Goal: Obtain resource: Download file/media

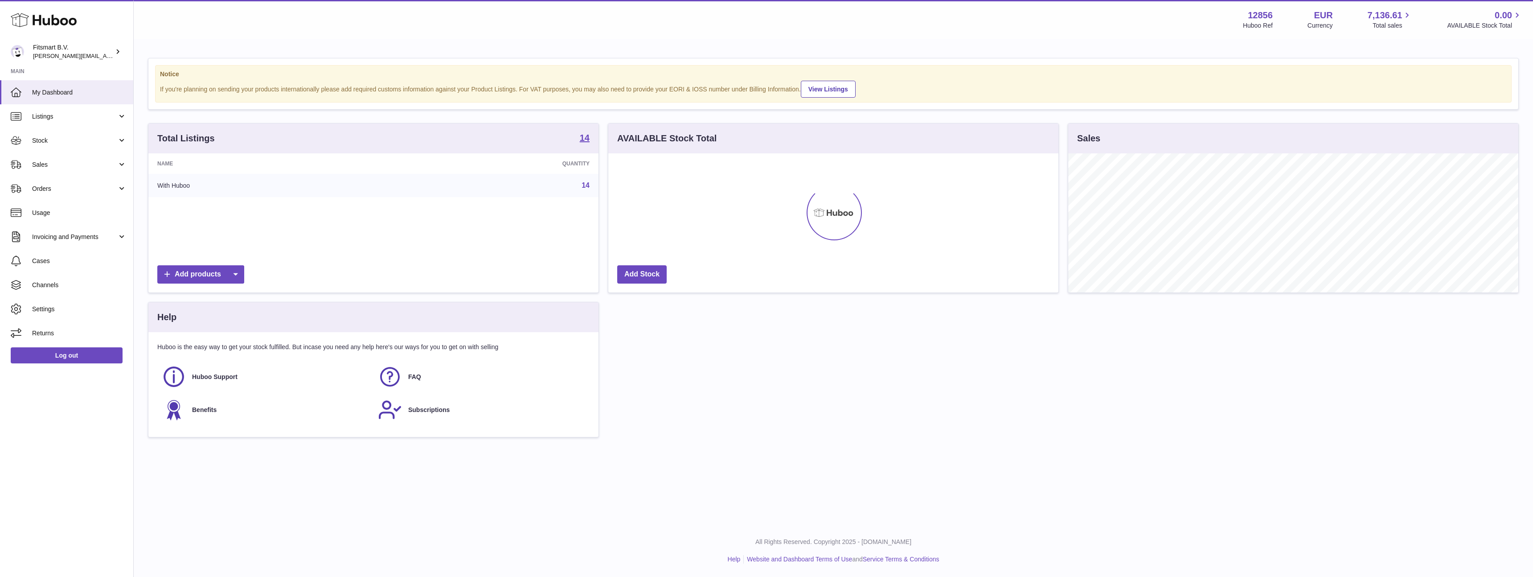
scroll to position [139, 450]
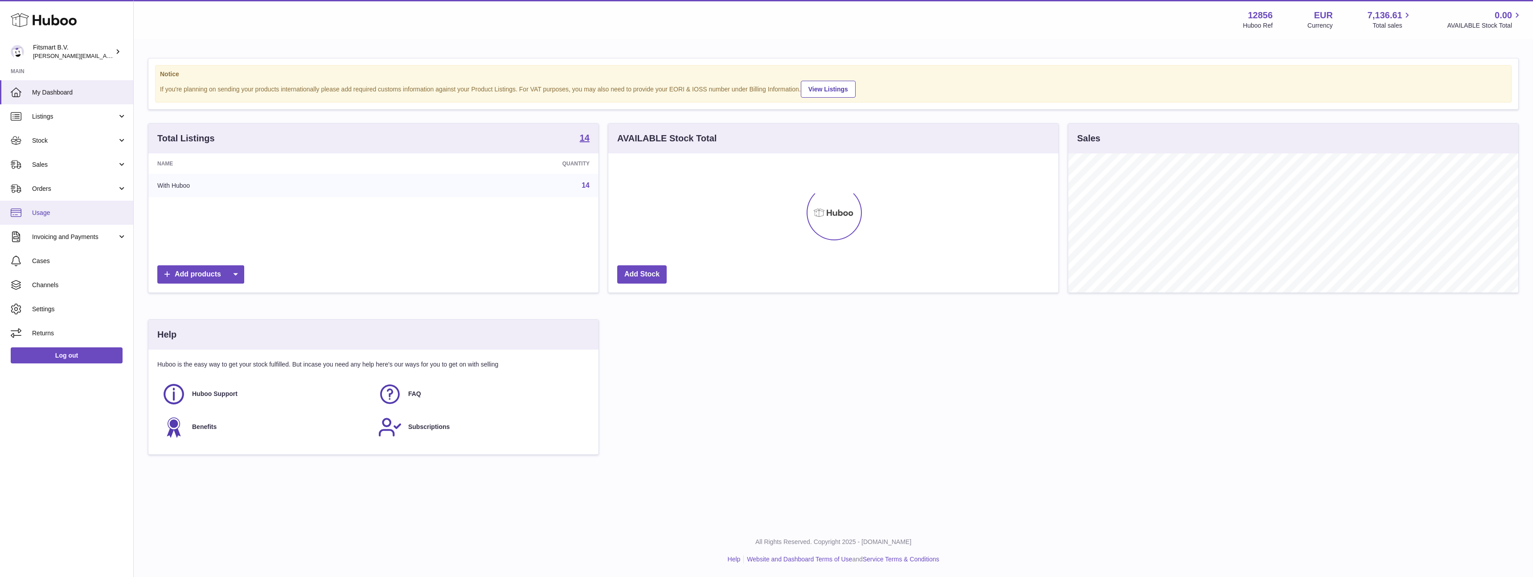
click at [47, 213] on span "Usage" at bounding box center [79, 213] width 94 height 8
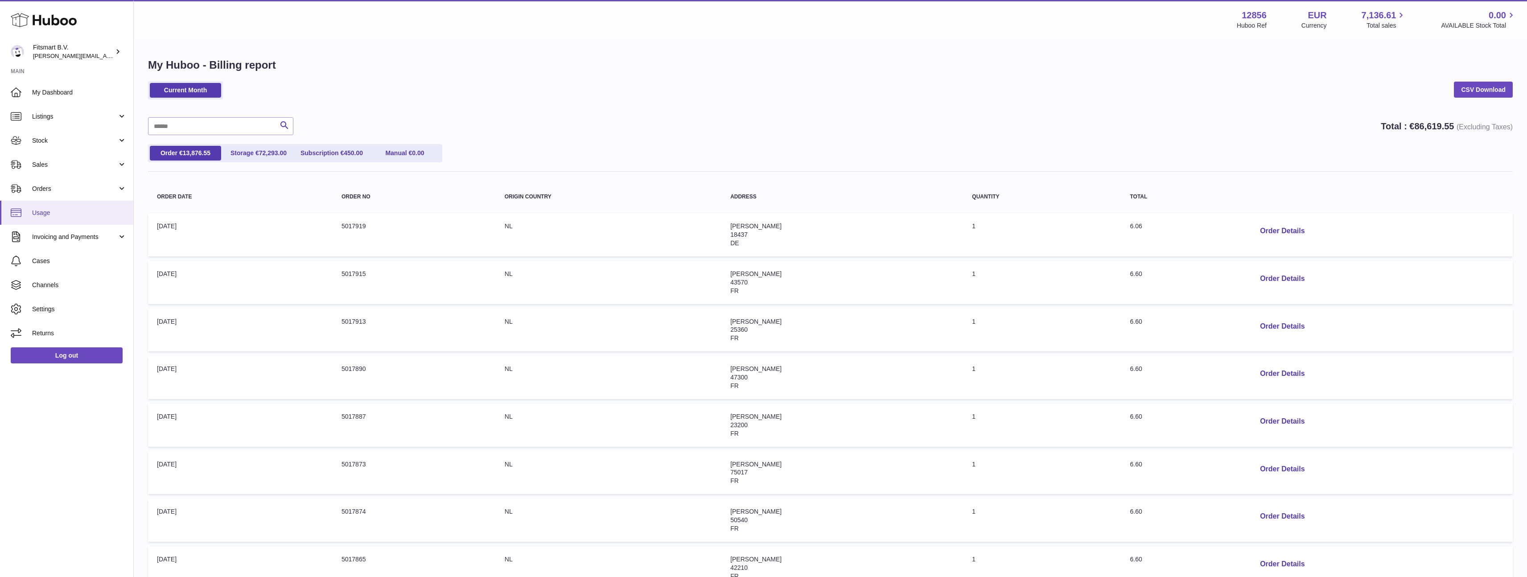
click at [50, 211] on span "Usage" at bounding box center [79, 213] width 94 height 8
click at [1482, 87] on link "CSV Download" at bounding box center [1482, 90] width 59 height 16
